Goal: Navigation & Orientation: Find specific page/section

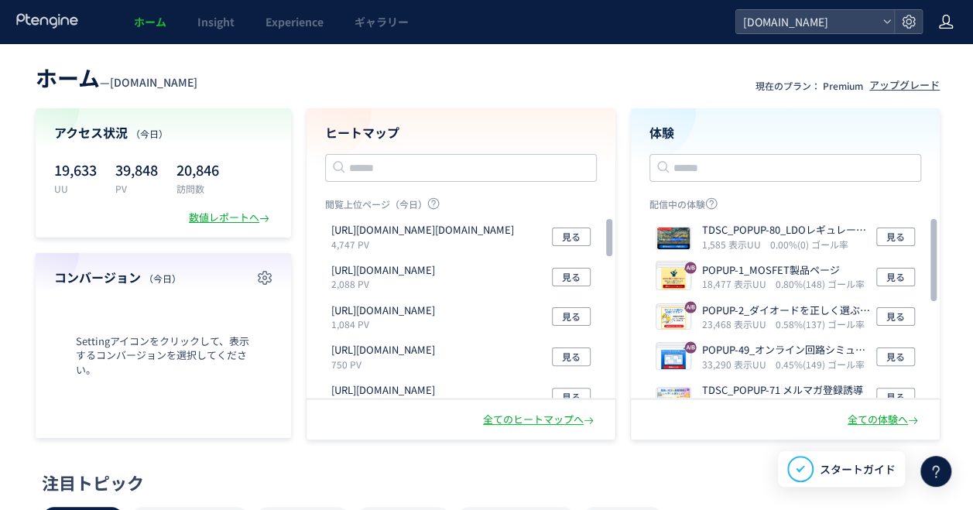
click at [950, 22] on icon at bounding box center [945, 21] width 15 height 15
click at [911, 65] on span "アカウント設定" at bounding box center [904, 60] width 76 height 15
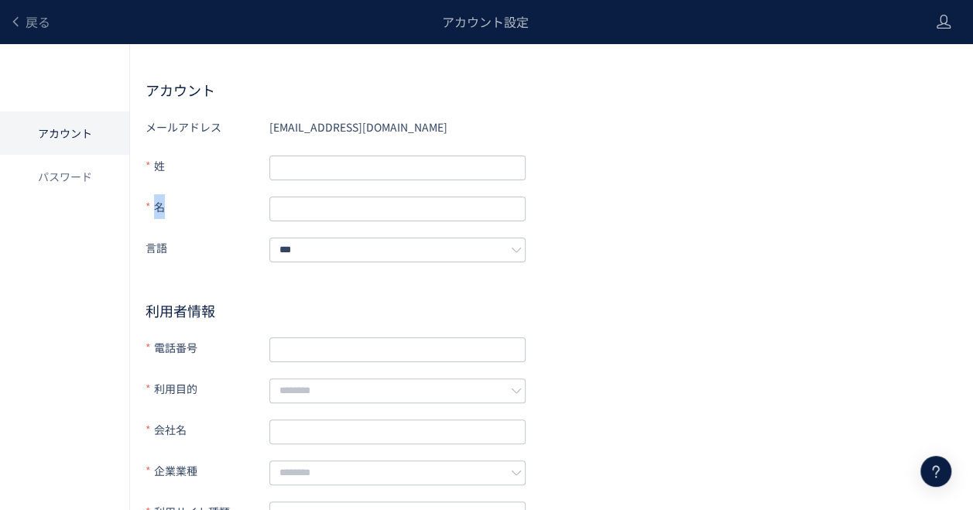
drag, startPoint x: 589, startPoint y: 179, endPoint x: 626, endPoint y: 139, distance: 54.3
click at [626, 139] on div "メールアドレス [EMAIL_ADDRESS][DOMAIN_NAME] 姓 名 言語 *** 利用者情報 電話番号 利用目的 会社名 企業業種 利用サイト種…" at bounding box center [552, 365] width 812 height 500
click at [37, 17] on span "戻る" at bounding box center [38, 21] width 25 height 19
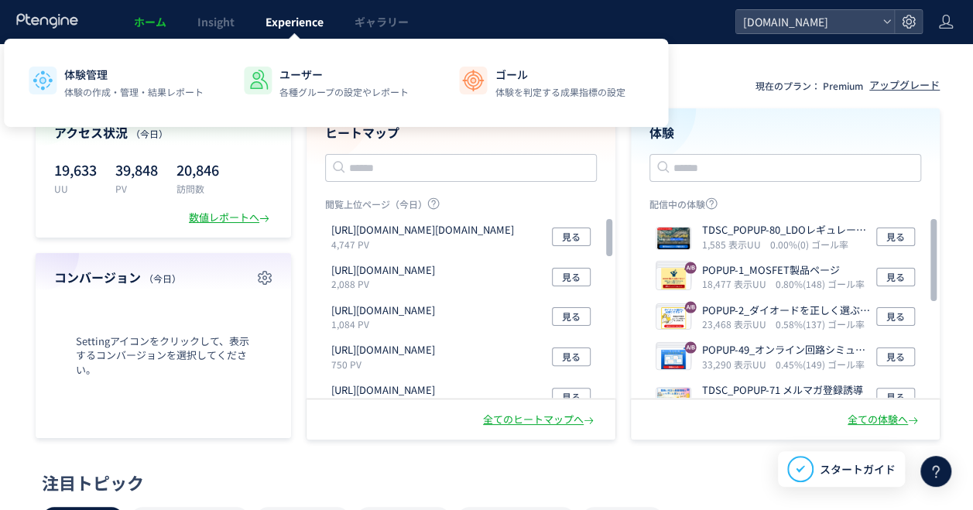
click at [262, 33] on link "Experience" at bounding box center [294, 21] width 89 height 43
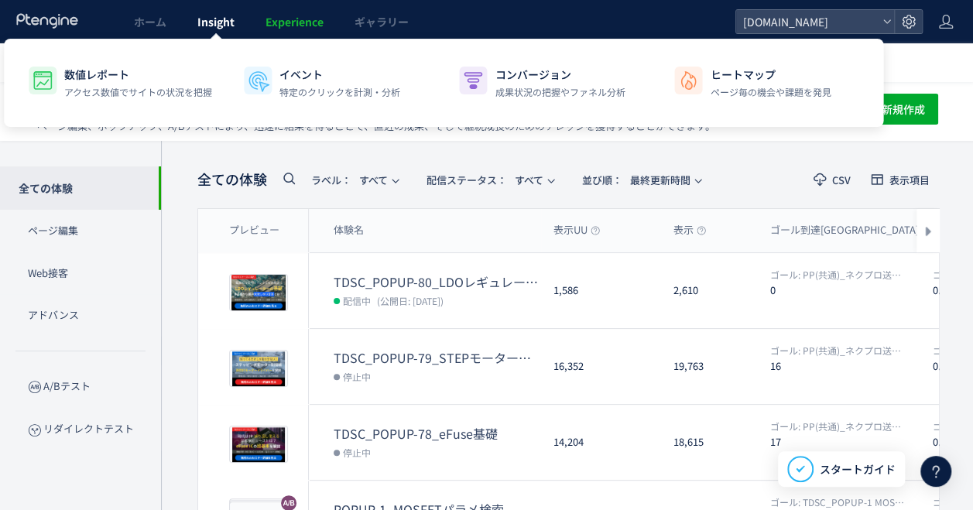
drag, startPoint x: 255, startPoint y: 31, endPoint x: 204, endPoint y: 31, distance: 51.1
click at [204, 31] on link "Insight" at bounding box center [216, 21] width 68 height 43
